Goal: Transaction & Acquisition: Purchase product/service

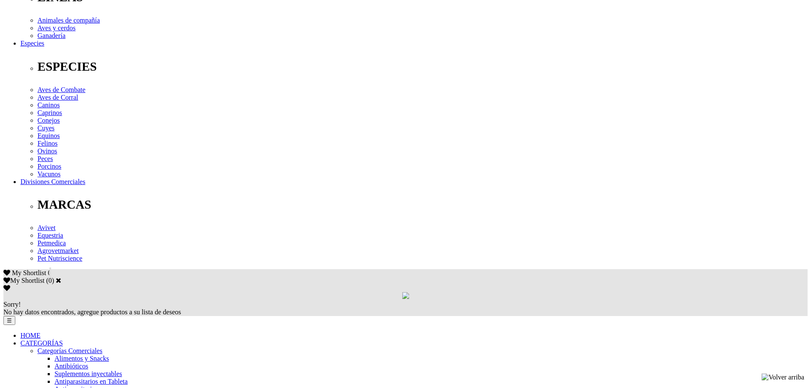
scroll to position [298, 0]
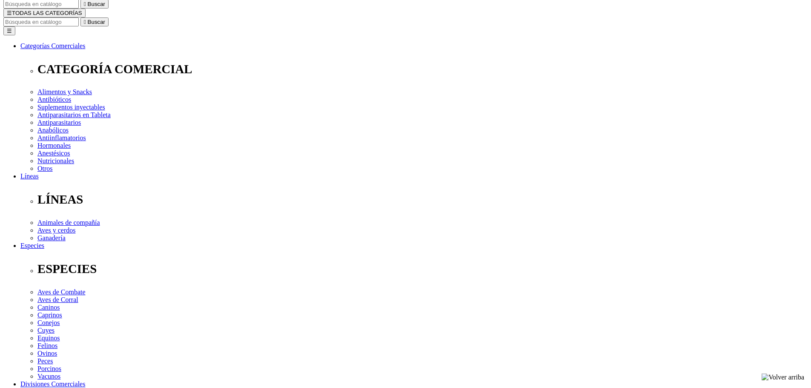
scroll to position [85, 0]
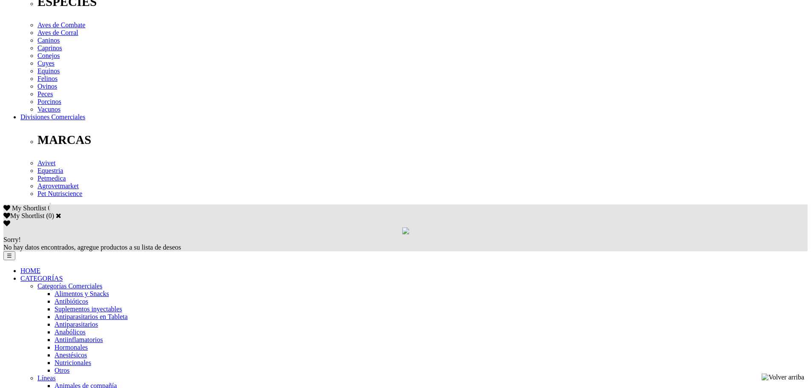
scroll to position [340, 0]
